Goal: Task Accomplishment & Management: Complete application form

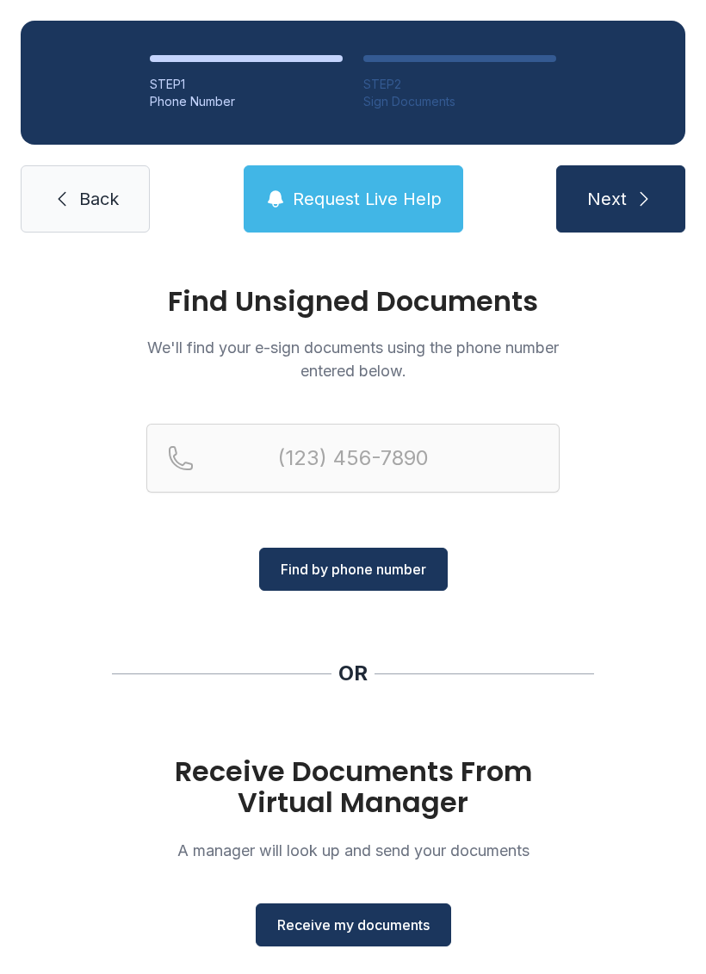
click at [395, 941] on button "Receive my documents" at bounding box center [354, 925] width 196 height 43
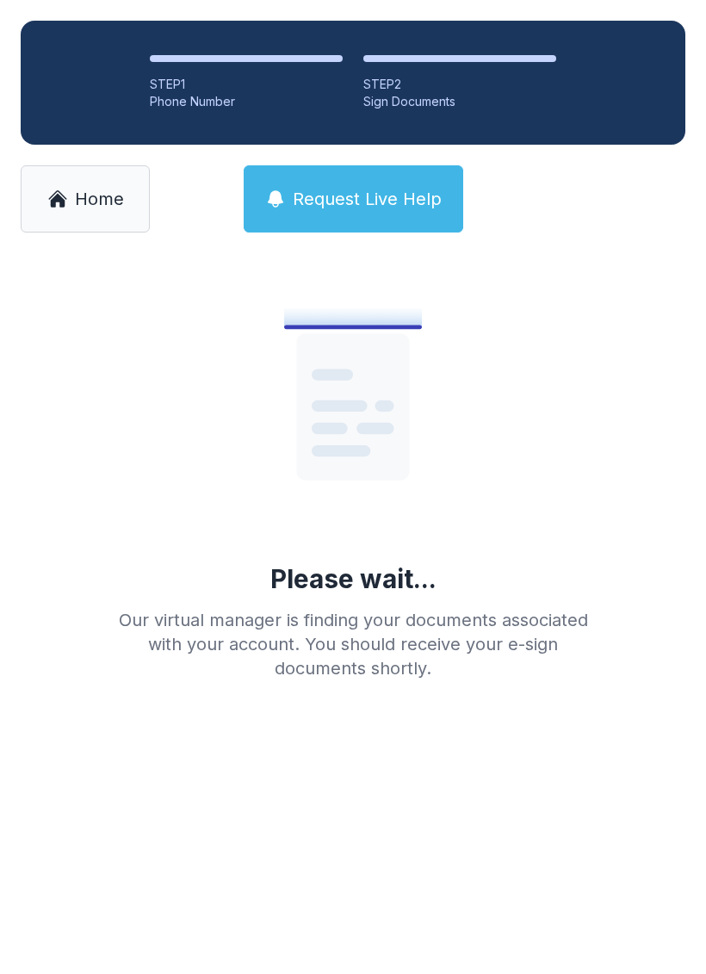
click at [111, 209] on span "Home" at bounding box center [99, 199] width 49 height 24
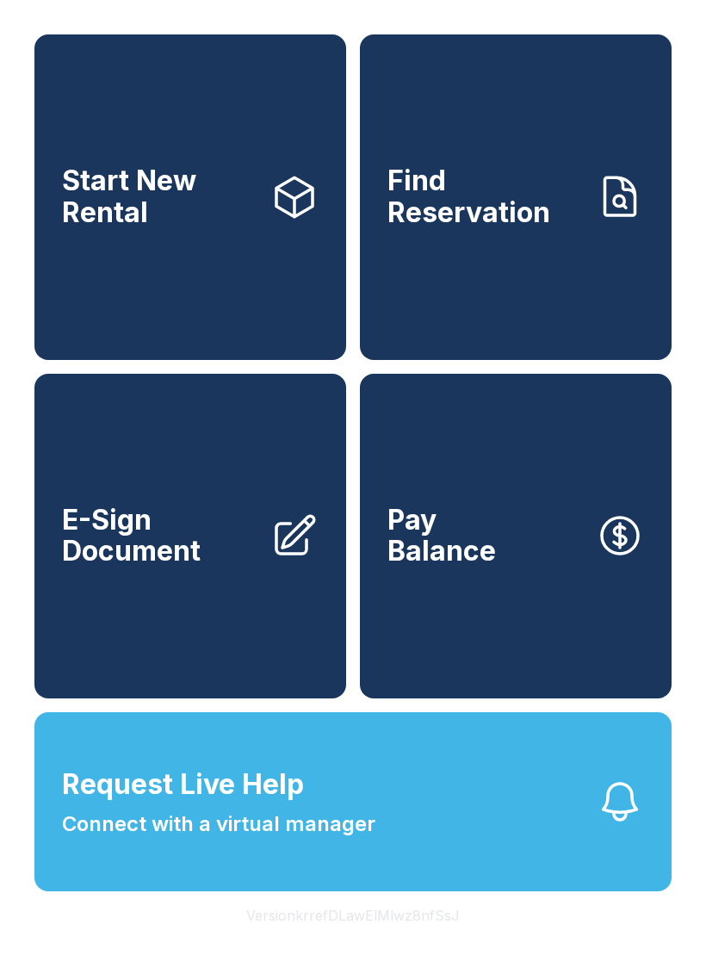
click at [200, 691] on link "E-Sign Document" at bounding box center [190, 537] width 312 height 326
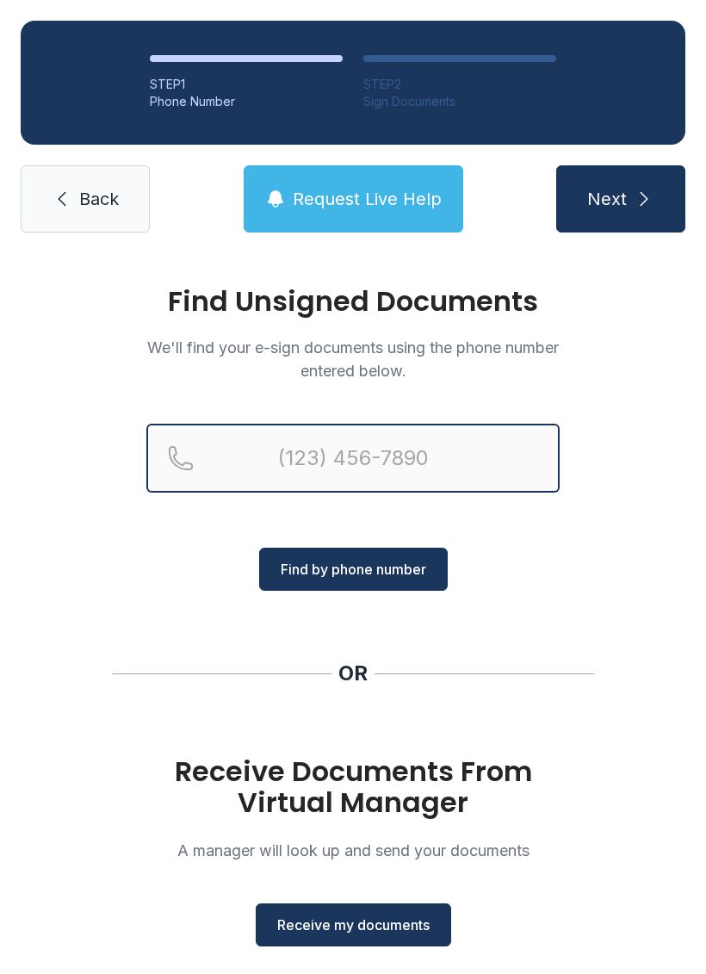
click at [392, 465] on input "Reservation phone number" at bounding box center [353, 458] width 414 height 69
type input "[PHONE_NUMBER]"
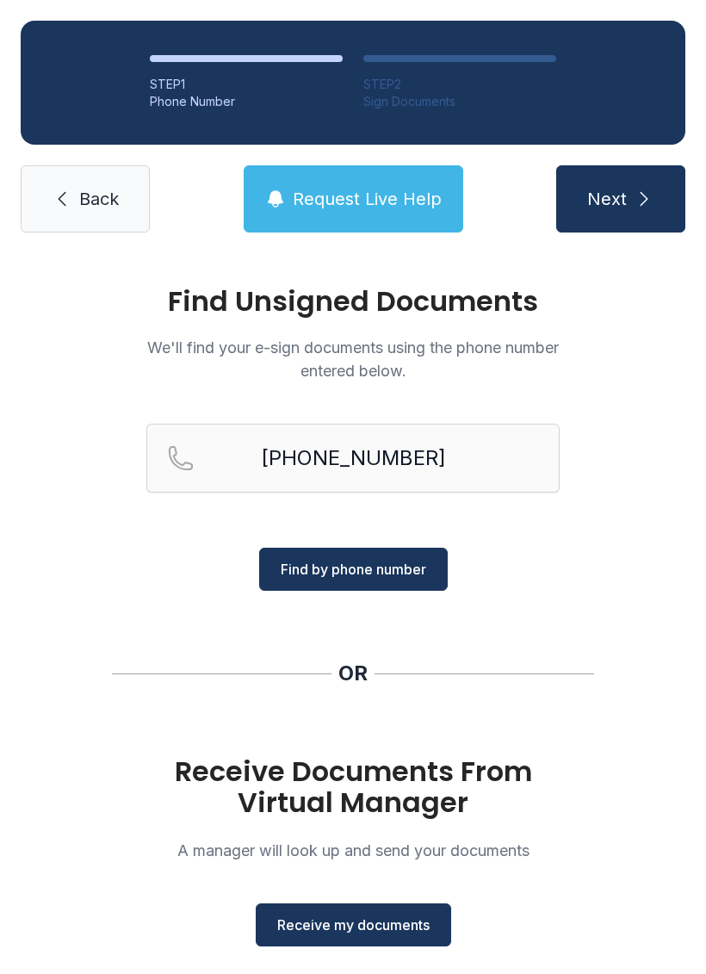
click at [413, 564] on span "Find by phone number" at bounding box center [354, 569] width 146 height 21
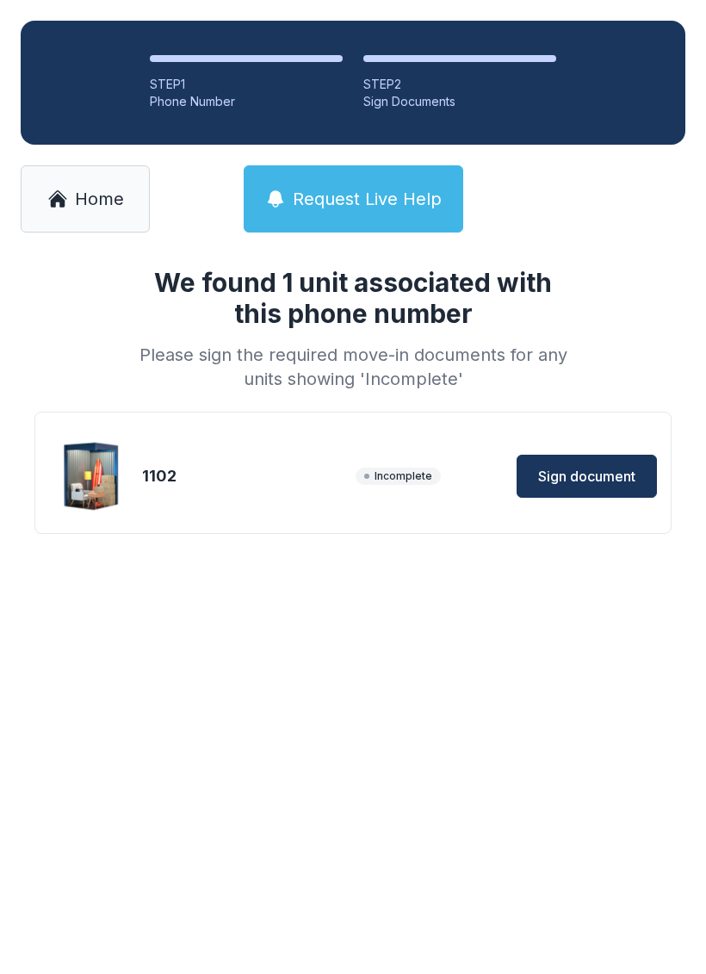
click at [613, 493] on button "Sign document" at bounding box center [587, 476] width 140 height 43
click at [71, 200] on link "Home" at bounding box center [85, 198] width 129 height 67
